Goal: Information Seeking & Learning: Understand process/instructions

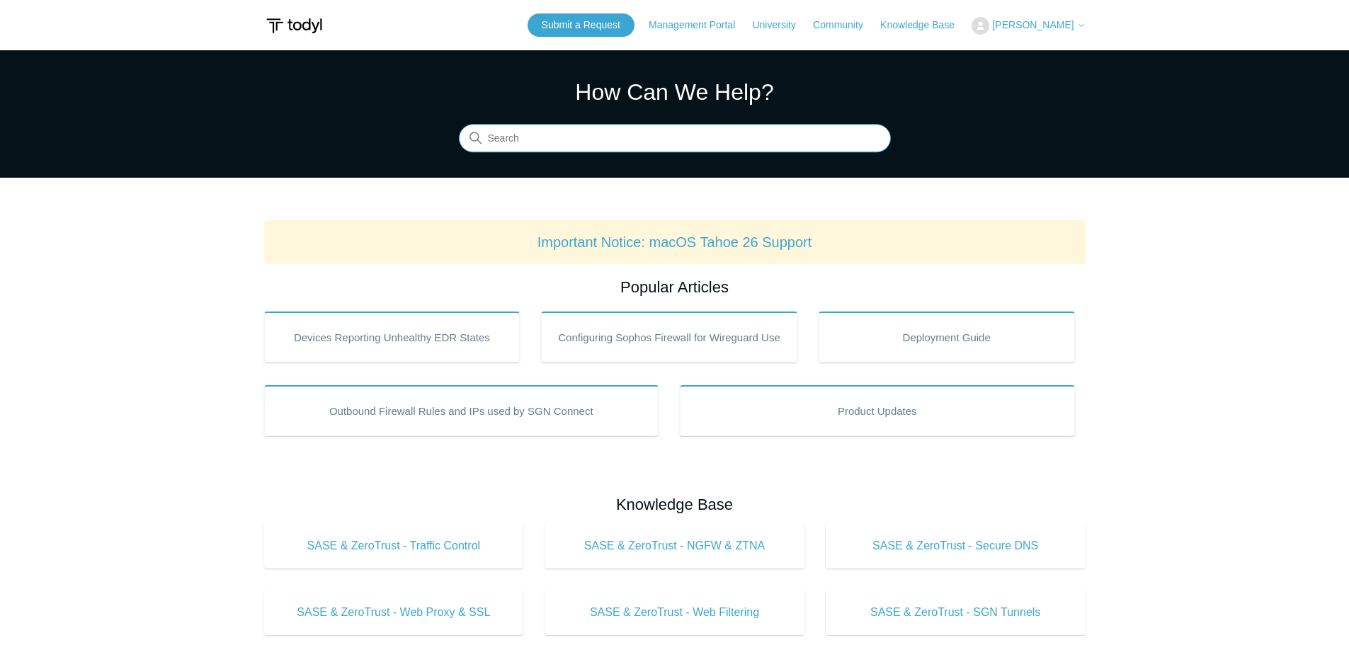
click at [625, 137] on input "Search" at bounding box center [675, 139] width 432 height 28
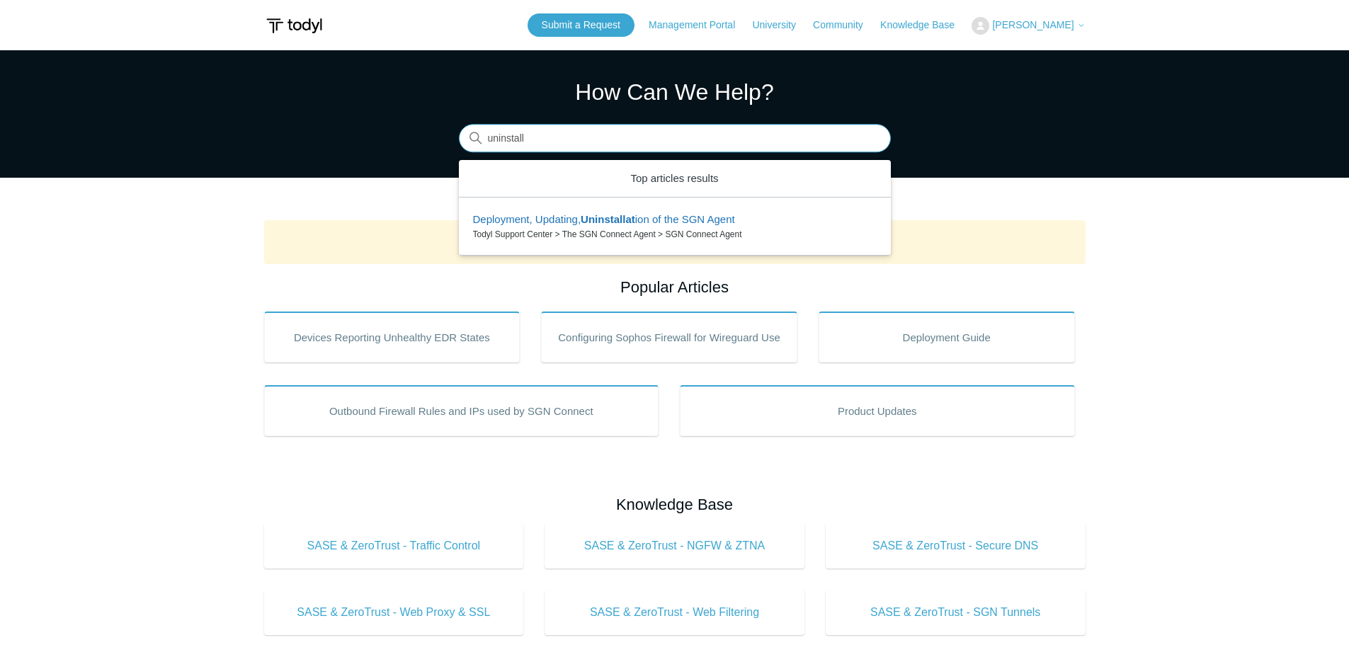
type input "uninstall"
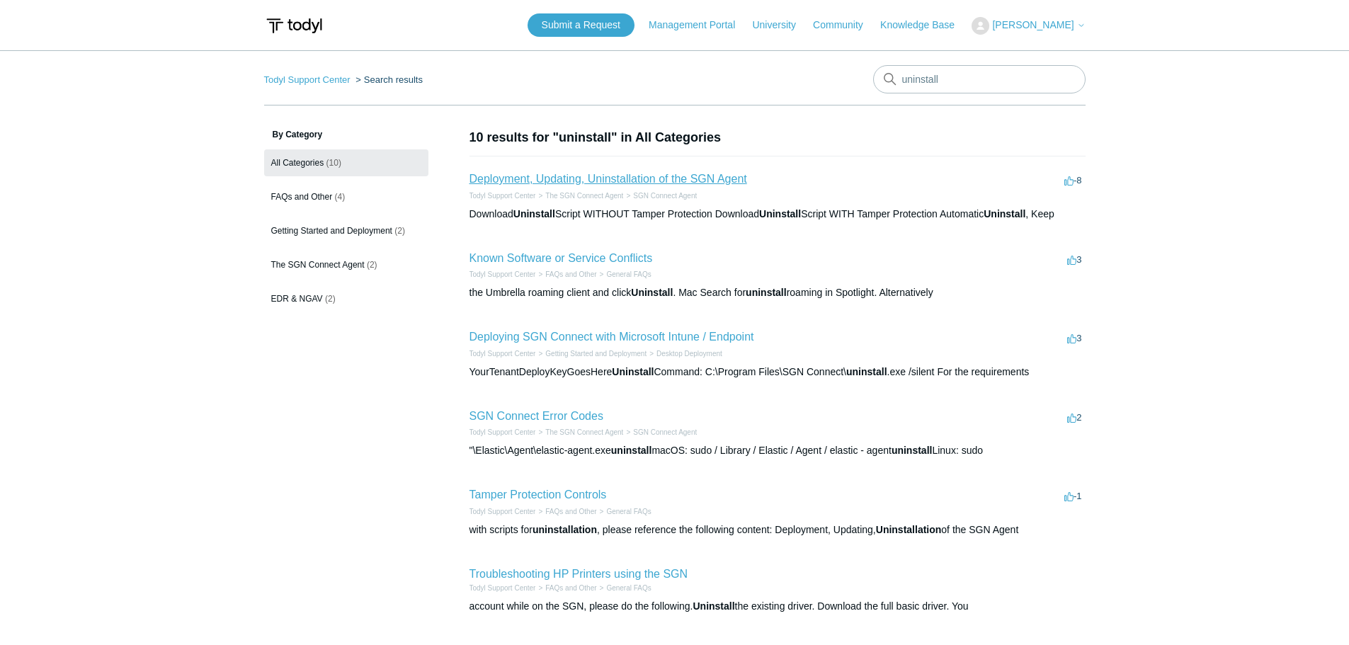
click at [625, 179] on link "Deployment, Updating, Uninstallation of the SGN Agent" at bounding box center [608, 179] width 278 height 12
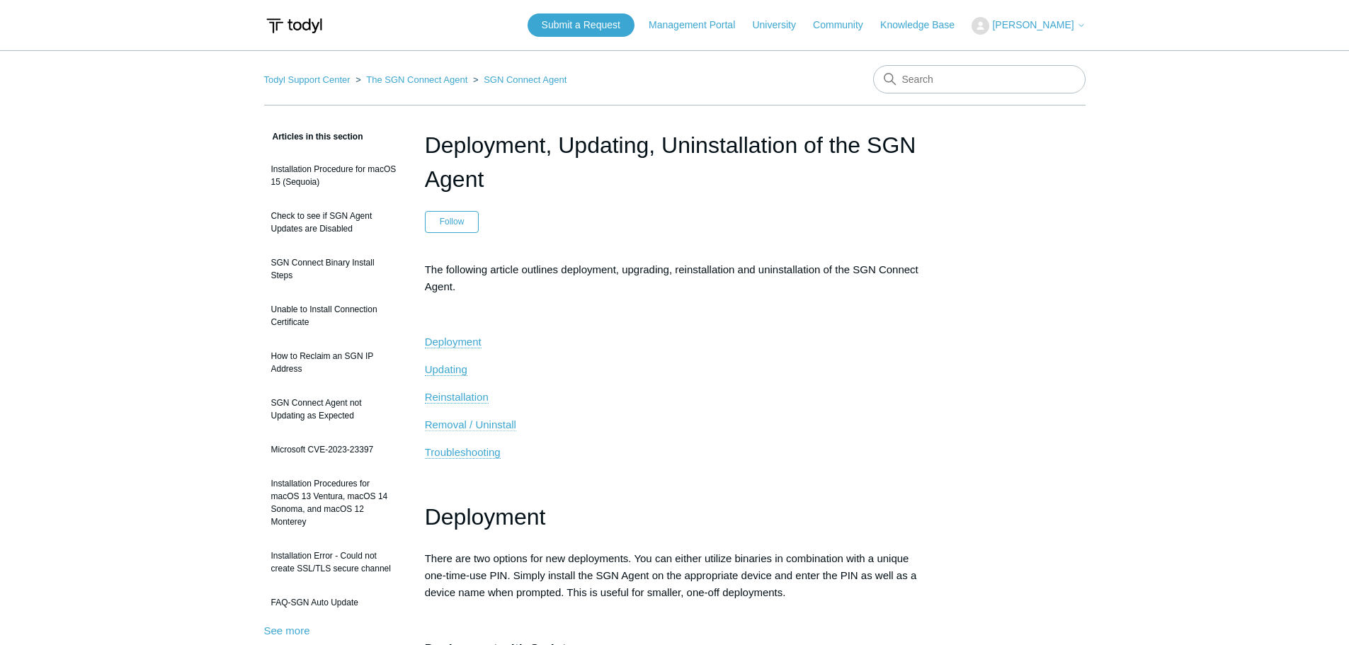
click at [475, 421] on span "Removal / Uninstall" at bounding box center [470, 425] width 91 height 12
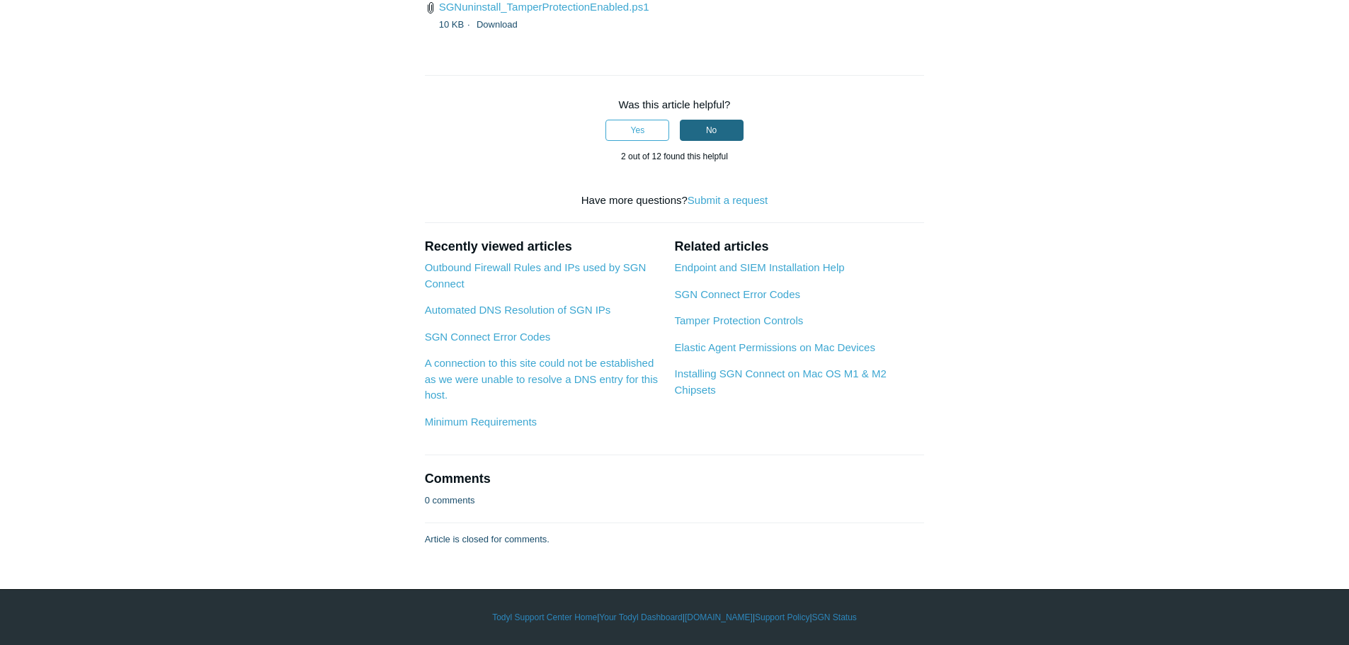
scroll to position [4015, 0]
click at [570, 13] on link "SGNuninstall_TamperProtectionEnabled.ps1" at bounding box center [544, 7] width 210 height 12
